Goal: Information Seeking & Learning: Learn about a topic

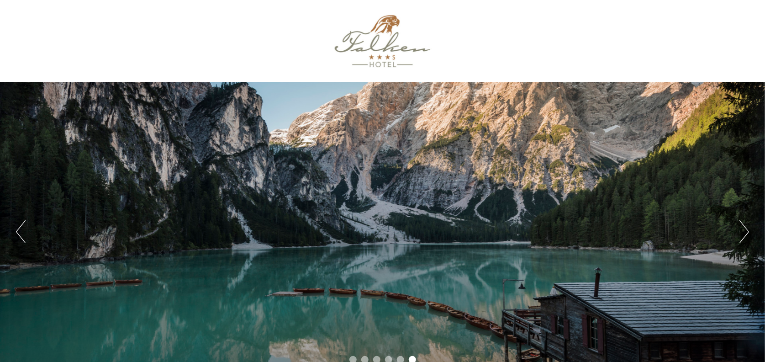
click at [17, 230] on button "Précédent" at bounding box center [21, 231] width 10 height 23
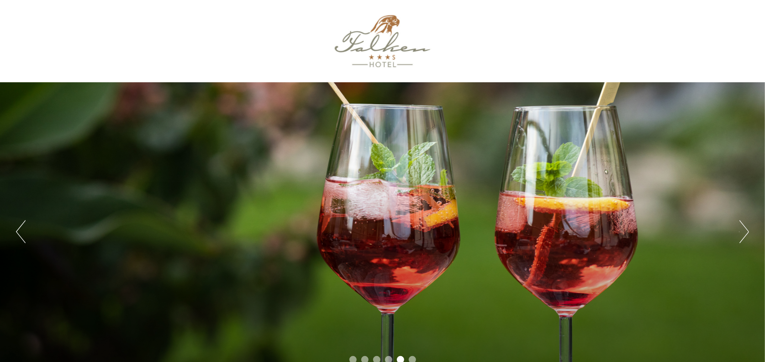
click at [17, 230] on button "Précédent" at bounding box center [21, 231] width 10 height 23
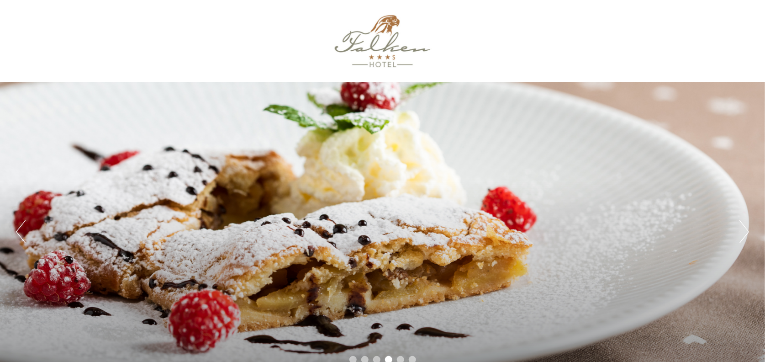
click at [17, 230] on button "Précédent" at bounding box center [21, 231] width 10 height 23
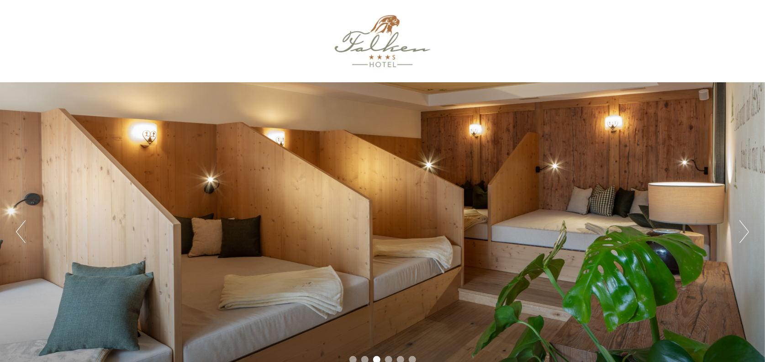
click at [17, 230] on button "Précédent" at bounding box center [21, 231] width 10 height 23
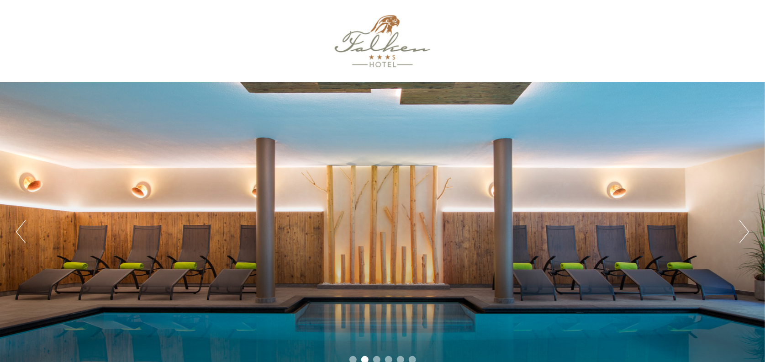
click at [17, 230] on button "Précédent" at bounding box center [21, 231] width 10 height 23
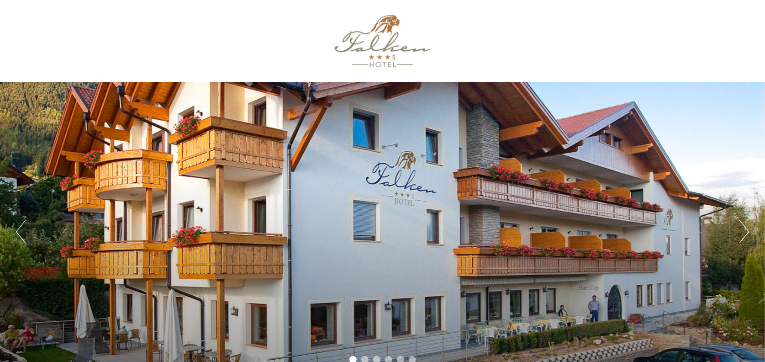
click at [17, 230] on button "Précédent" at bounding box center [21, 231] width 10 height 23
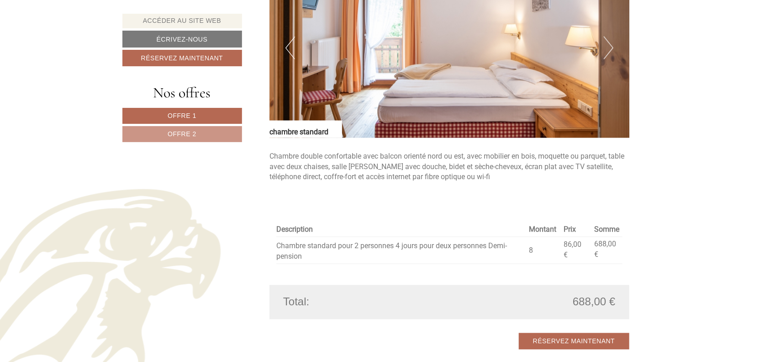
scroll to position [777, 0]
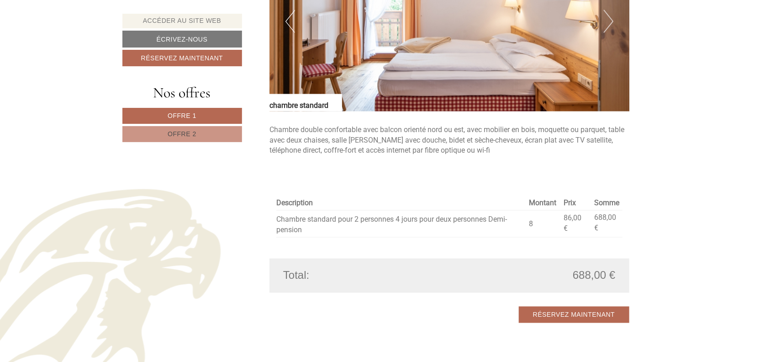
click at [166, 131] on link "Offre 2" at bounding box center [182, 134] width 120 height 16
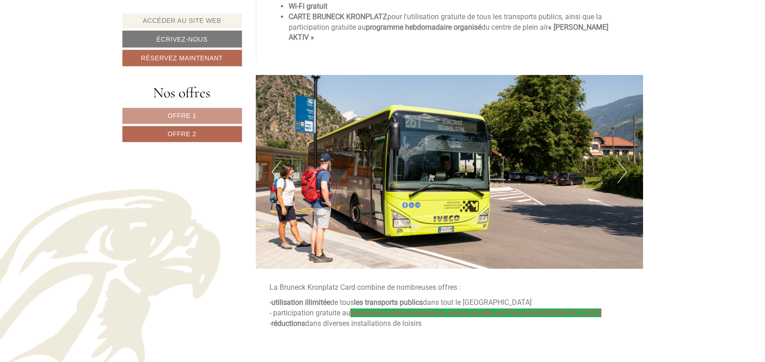
scroll to position [1604, 0]
